Goal: Information Seeking & Learning: Learn about a topic

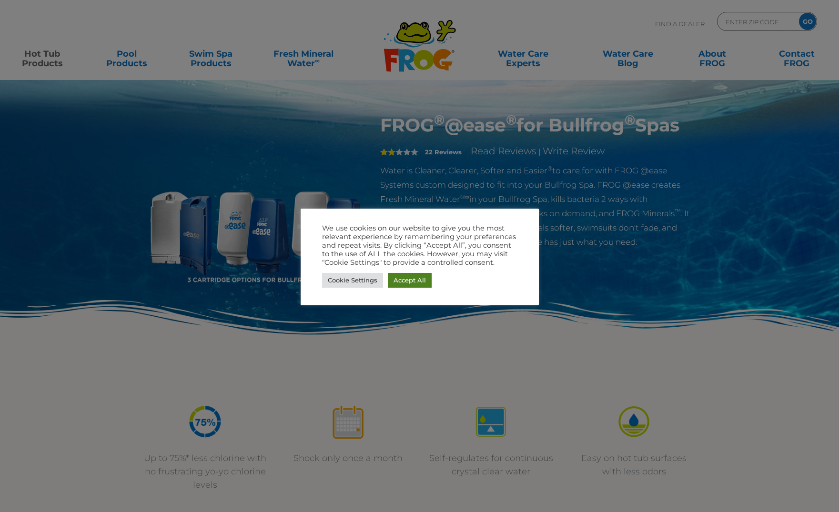
click at [402, 280] on link "Accept All" at bounding box center [410, 280] width 44 height 15
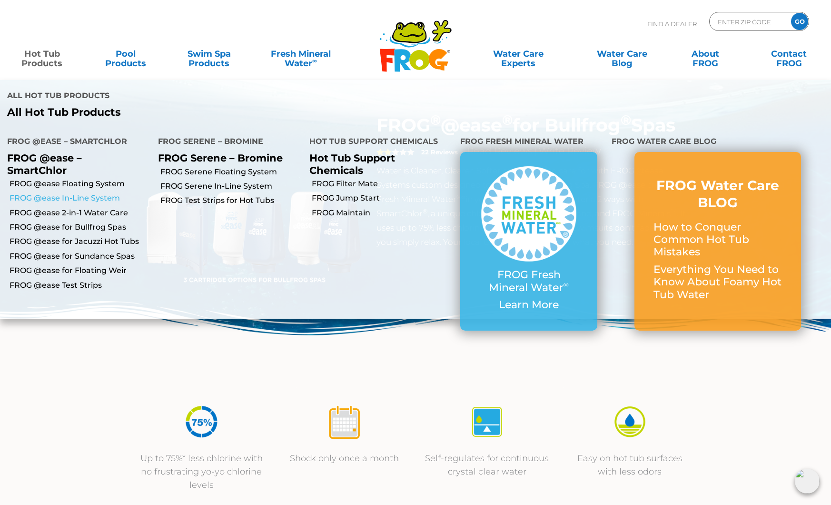
click at [71, 198] on link "FROG @ease In-Line System" at bounding box center [80, 198] width 141 height 10
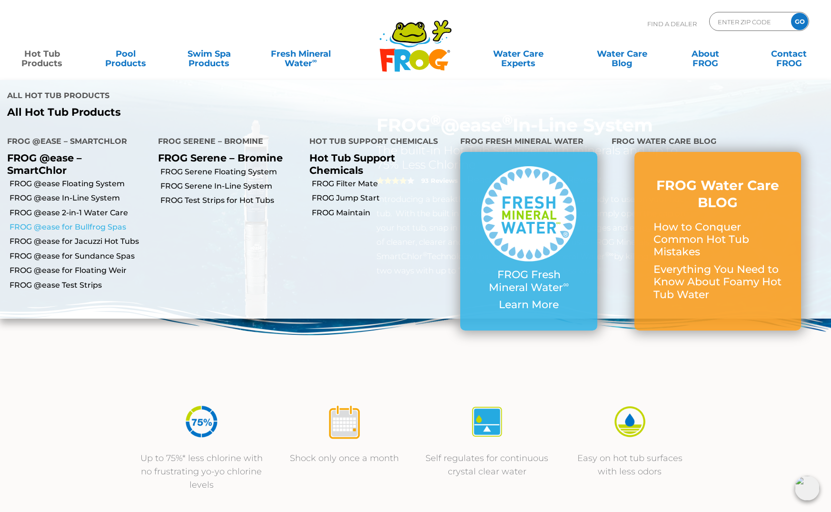
click at [82, 225] on link "FROG @ease for Bullfrog Spas" at bounding box center [80, 227] width 141 height 10
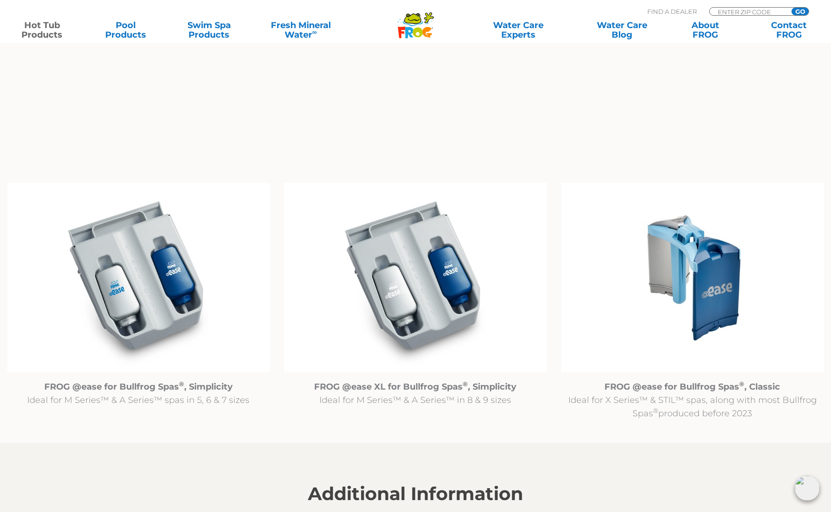
scroll to position [1000, 0]
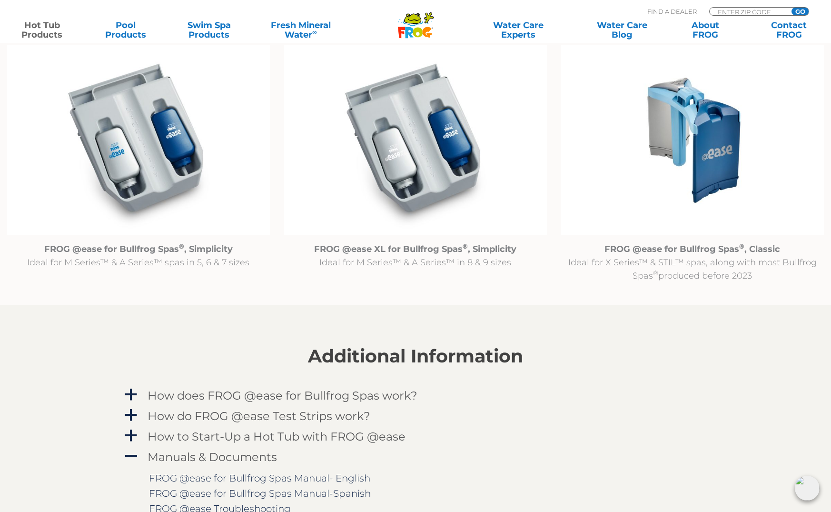
click at [144, 199] on img at bounding box center [138, 140] width 263 height 190
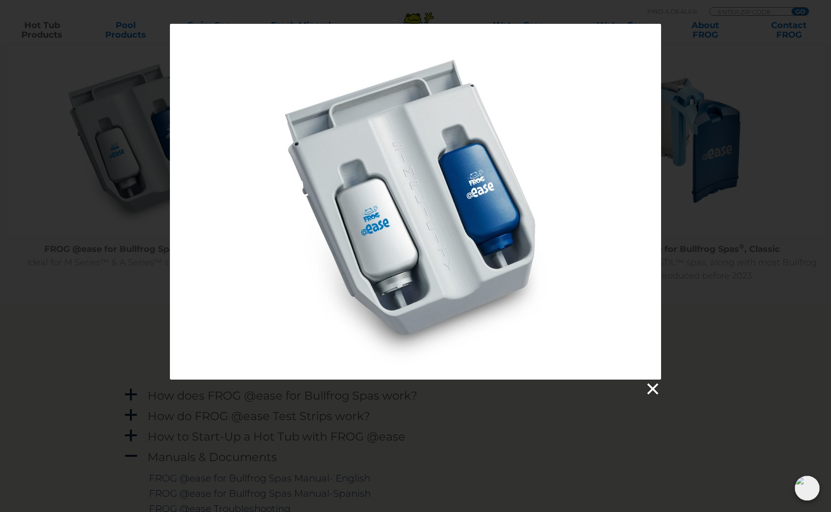
click at [650, 386] on link at bounding box center [652, 389] width 14 height 14
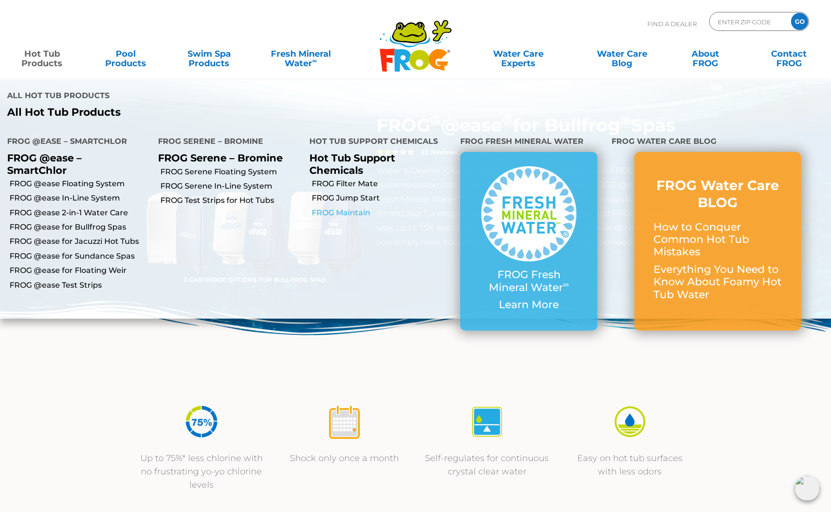
scroll to position [333, 0]
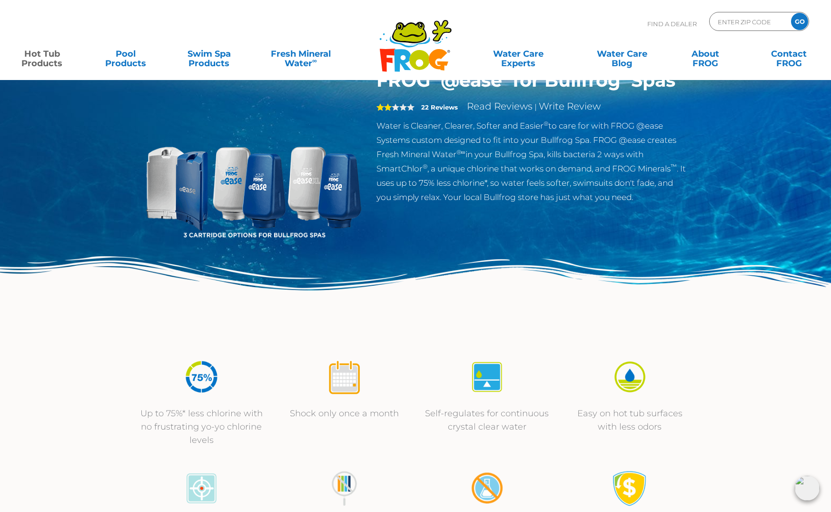
scroll to position [0, 0]
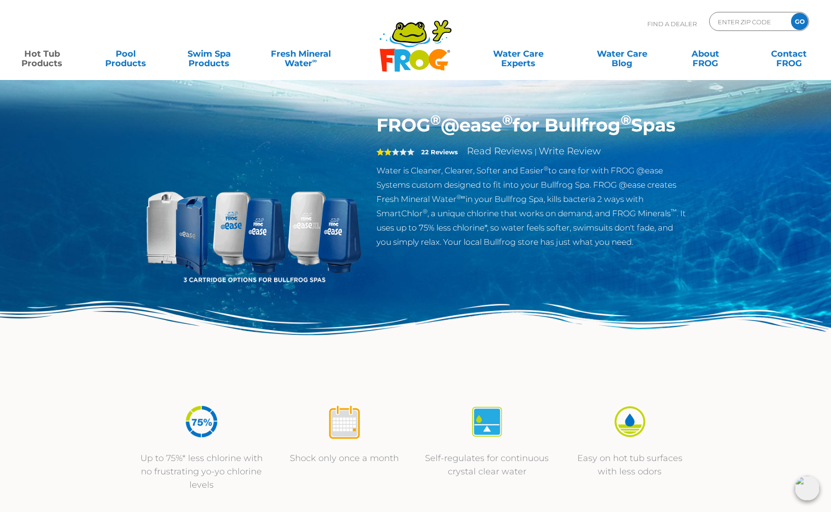
click at [279, 233] on img at bounding box center [253, 223] width 218 height 218
